Goal: Find contact information: Find contact information

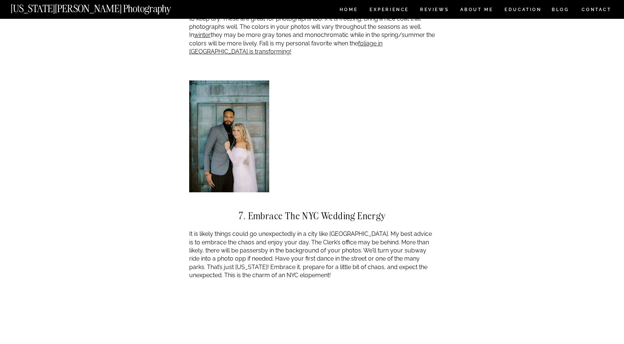
scroll to position [2544, 0]
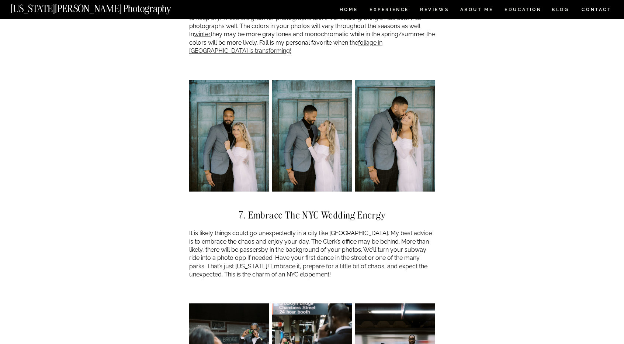
click at [487, 209] on div "Guide: NYC City Hall Wedding Photographer | How to Plan Your NYC Elopement ADVI…" at bounding box center [312, 35] width 624 height 5121
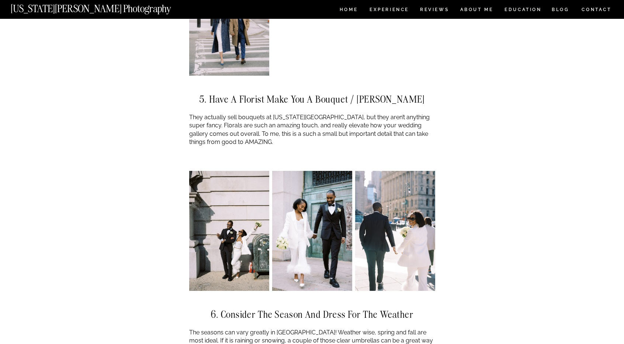
scroll to position [2068, 0]
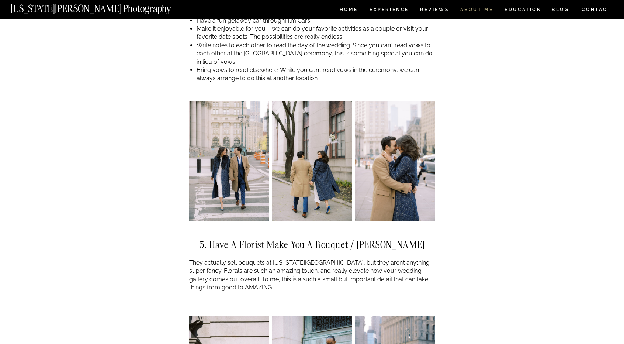
click at [476, 10] on nav "ABOUT ME" at bounding box center [477, 10] width 34 height 6
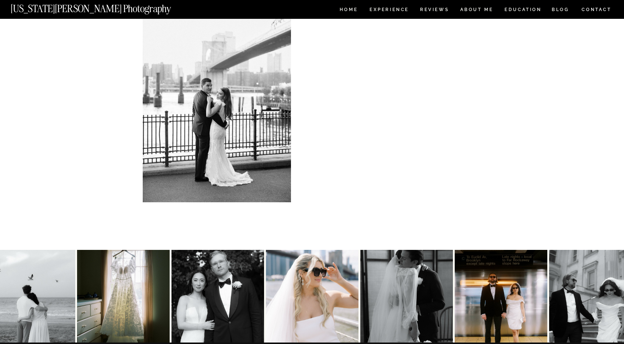
scroll to position [1561, 0]
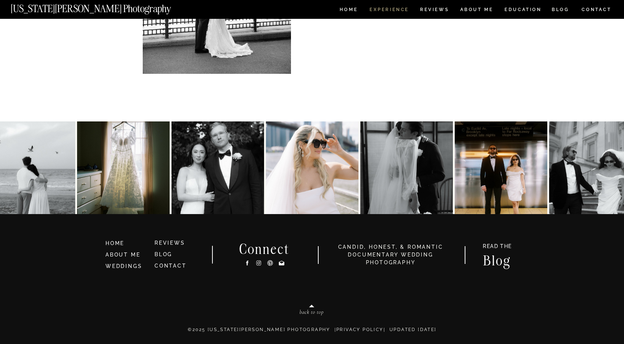
click at [381, 10] on nav "Experience" at bounding box center [388, 10] width 39 height 6
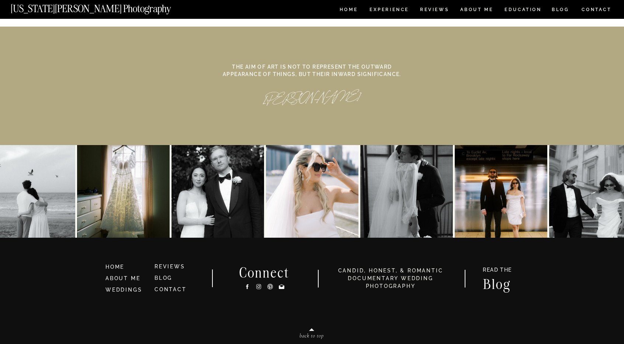
scroll to position [3394, 0]
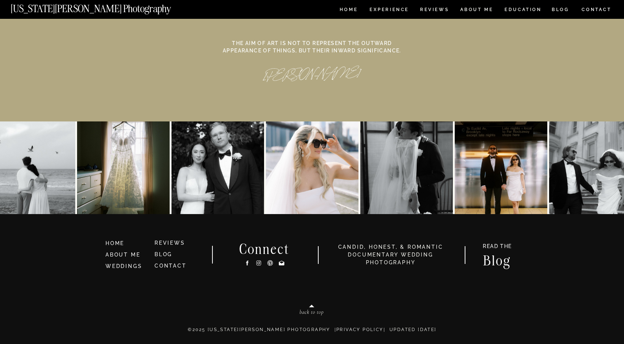
click at [594, 10] on nav "CONTACT" at bounding box center [596, 10] width 31 height 8
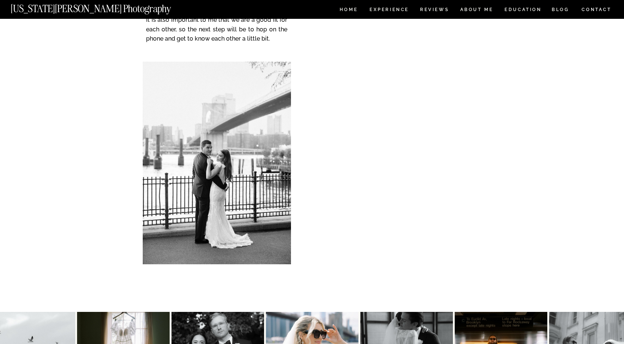
scroll to position [226, 0]
